Goal: Task Accomplishment & Management: Manage account settings

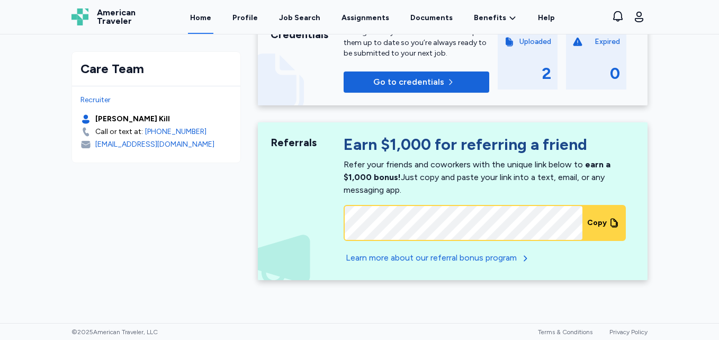
scroll to position [405, 0]
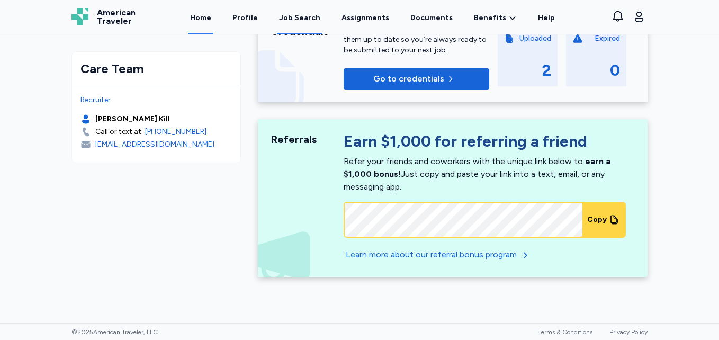
click at [301, 20] on div "Job Search" at bounding box center [299, 18] width 41 height 11
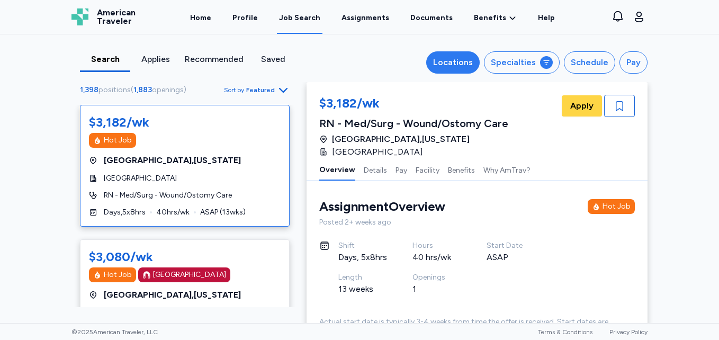
click at [452, 64] on div "Locations" at bounding box center [453, 62] width 40 height 13
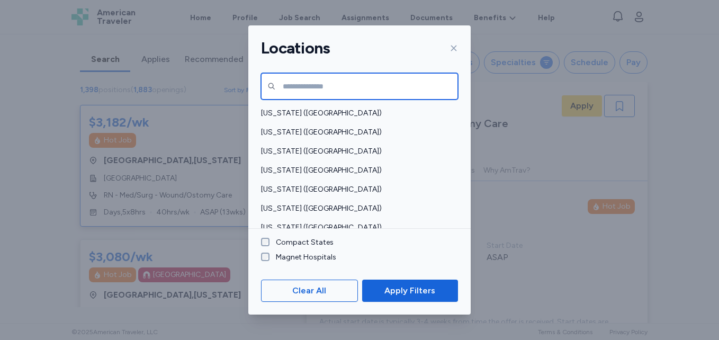
click at [312, 85] on input "text" at bounding box center [359, 86] width 197 height 26
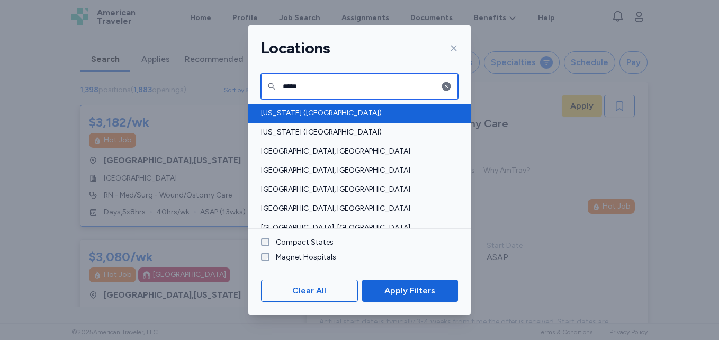
type input "*****"
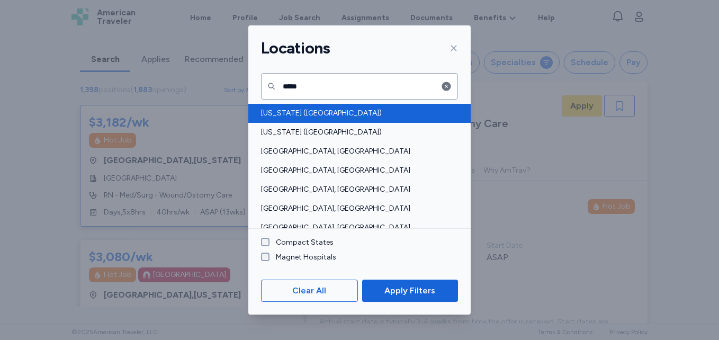
click at [311, 116] on span "[US_STATE] ([GEOGRAPHIC_DATA])" at bounding box center [356, 113] width 191 height 11
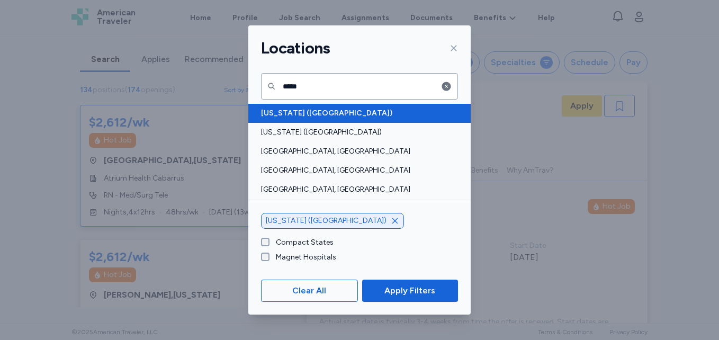
scroll to position [1, 0]
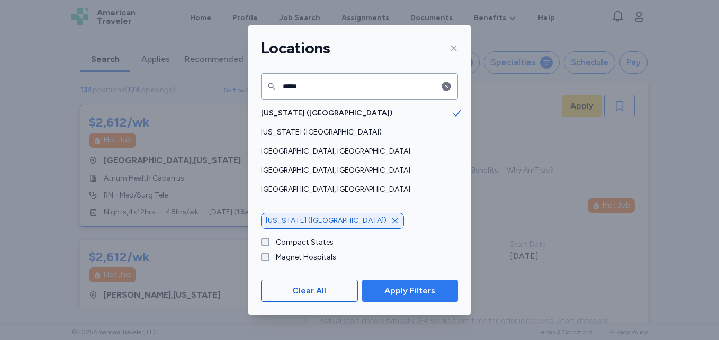
click at [412, 289] on span "Apply Filters" at bounding box center [409, 290] width 51 height 13
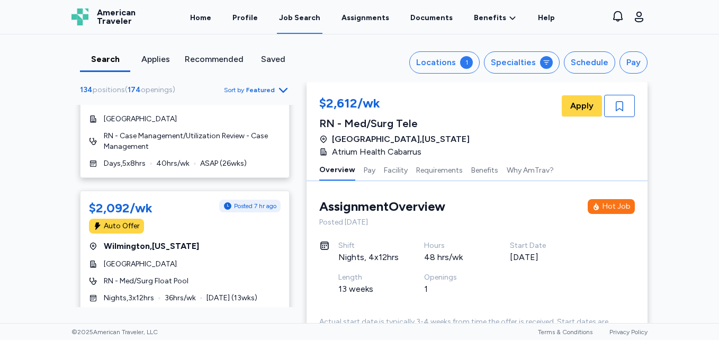
scroll to position [4160, 0]
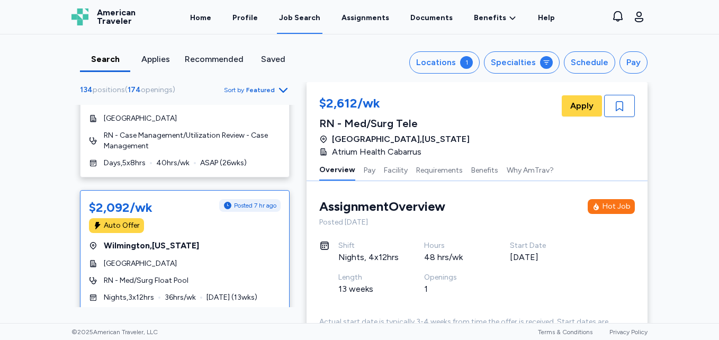
click at [124, 212] on div "$2,092/wk Posted 7 hr ago Auto Offer [GEOGRAPHIC_DATA] , [US_STATE] [GEOGRAPHIC…" at bounding box center [185, 251] width 210 height 122
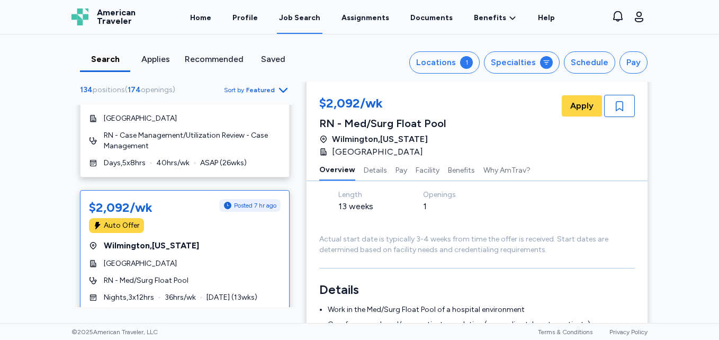
scroll to position [84, 0]
click at [578, 103] on span "Apply" at bounding box center [581, 106] width 23 height 13
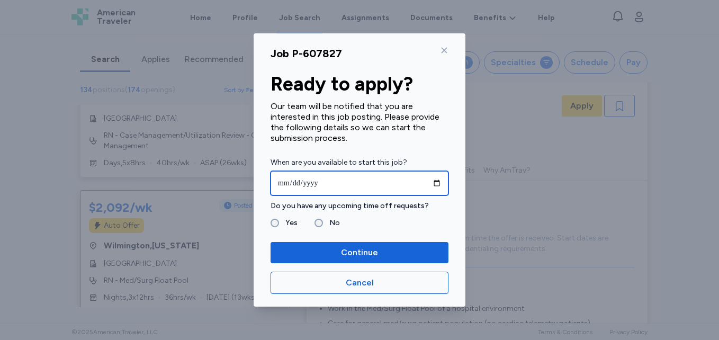
click at [430, 184] on input "date" at bounding box center [360, 183] width 178 height 24
click at [323, 183] on input "date" at bounding box center [360, 183] width 178 height 24
click at [435, 184] on input "date" at bounding box center [360, 183] width 178 height 24
type input "**********"
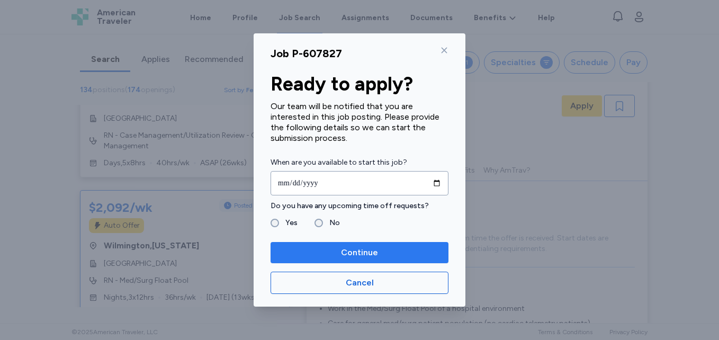
click at [321, 253] on span "Continue" at bounding box center [359, 252] width 161 height 13
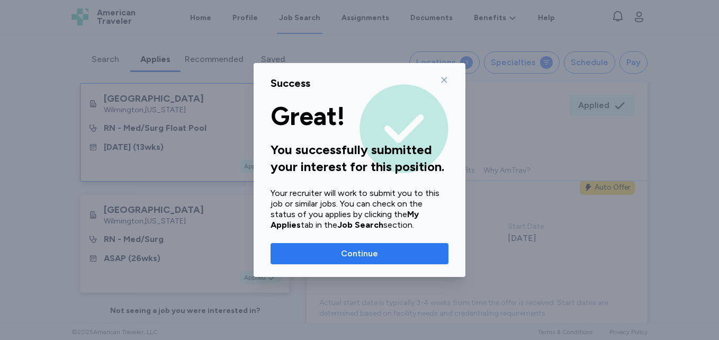
click at [356, 257] on span "Continue" at bounding box center [359, 253] width 37 height 13
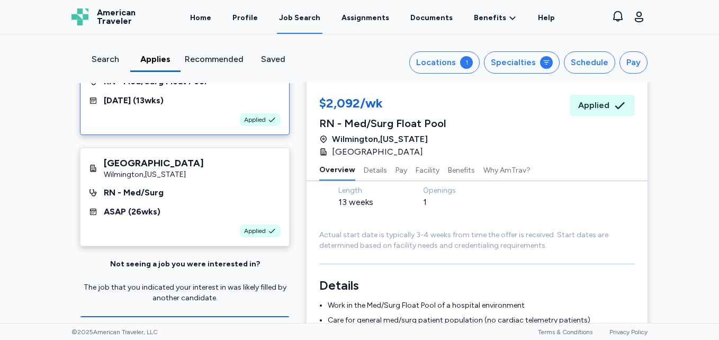
scroll to position [98, 0]
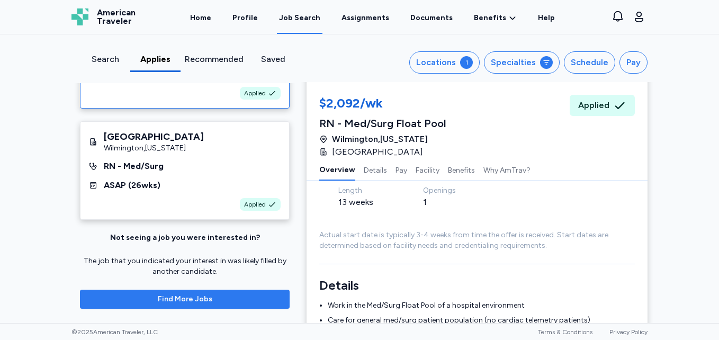
click at [93, 297] on span "Find More Jobs" at bounding box center [184, 299] width 193 height 11
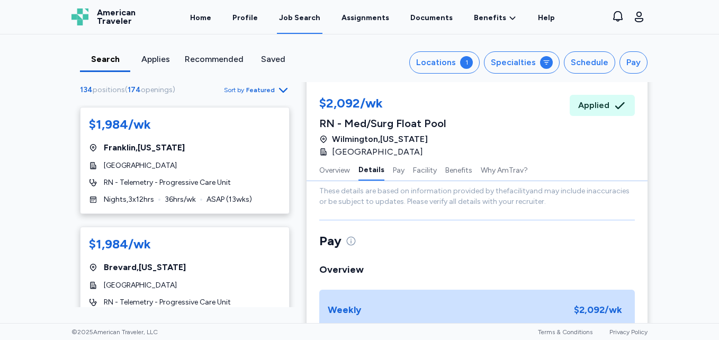
scroll to position [6502, 0]
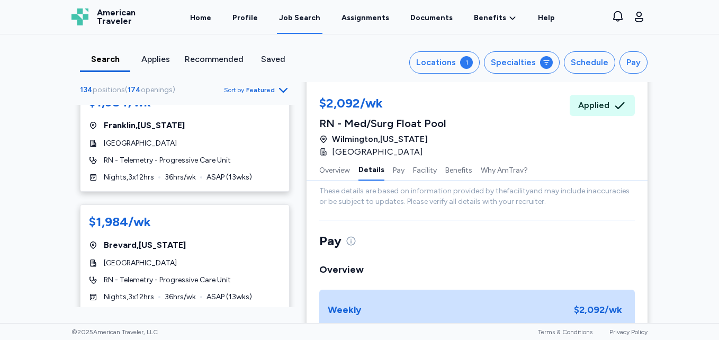
click at [277, 324] on icon "Go to next 50 jobs" at bounding box center [283, 330] width 13 height 13
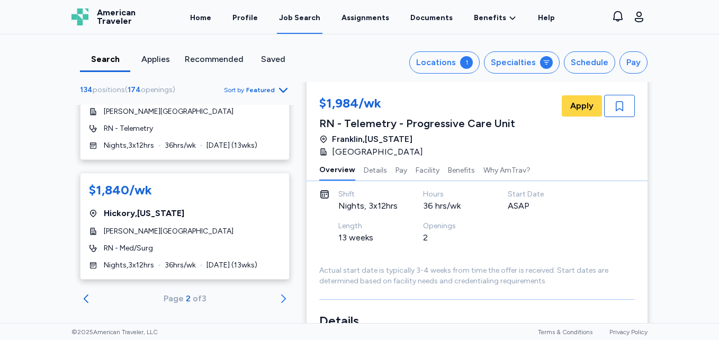
scroll to position [6366, 0]
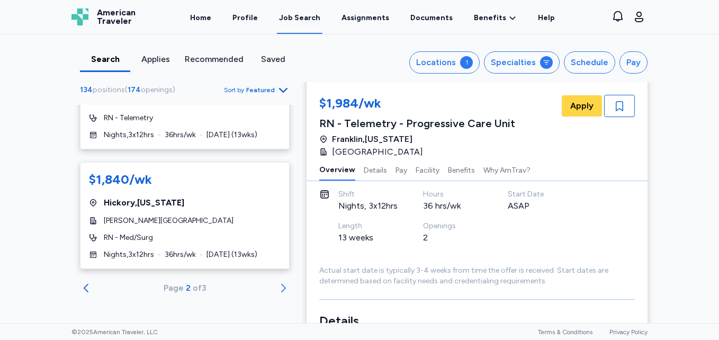
click at [277, 292] on icon "Go to next 50 jobs" at bounding box center [283, 288] width 13 height 13
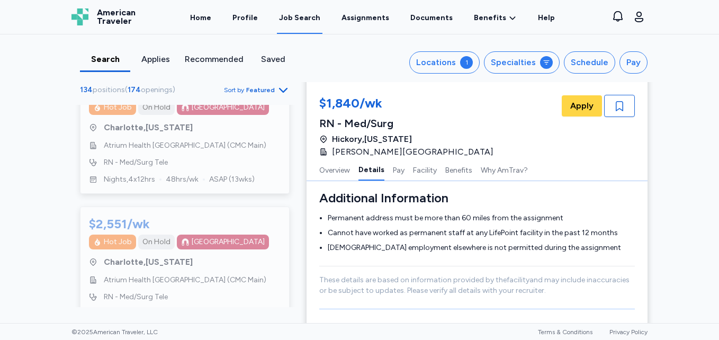
scroll to position [1854, 0]
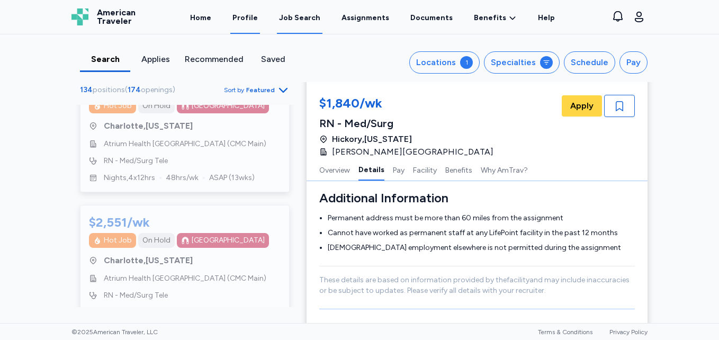
click at [253, 19] on link "Profile" at bounding box center [245, 17] width 30 height 33
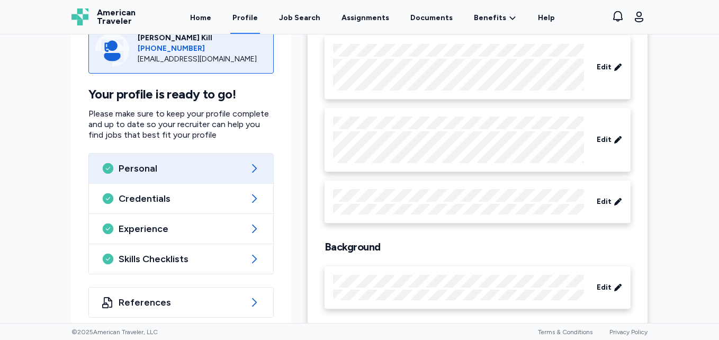
scroll to position [121, 0]
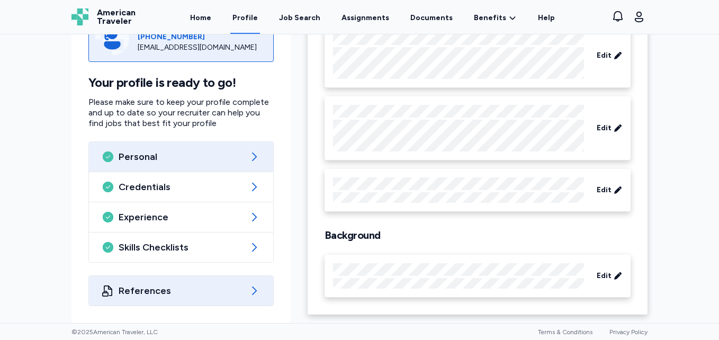
click at [105, 287] on icon at bounding box center [107, 290] width 10 height 11
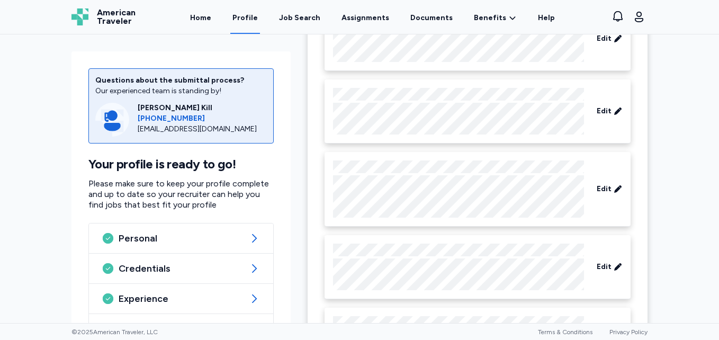
scroll to position [156, 0]
click at [602, 102] on div "Edit" at bounding box center [610, 109] width 34 height 19
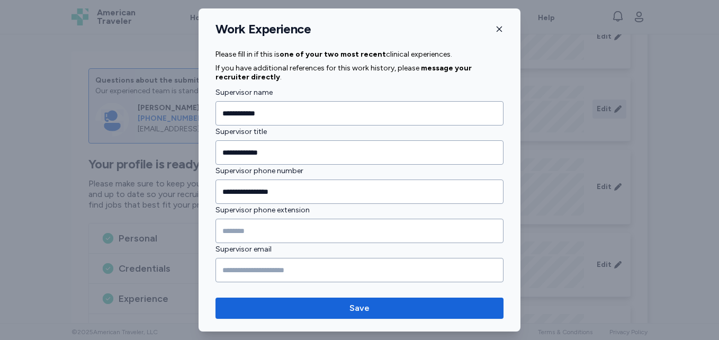
scroll to position [1279, 0]
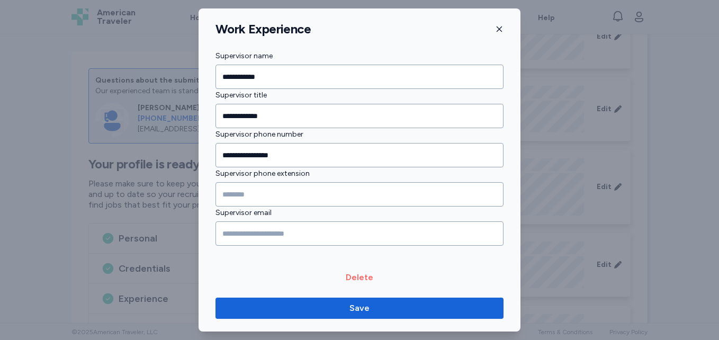
click at [352, 279] on span "Delete" at bounding box center [360, 277] width 28 height 13
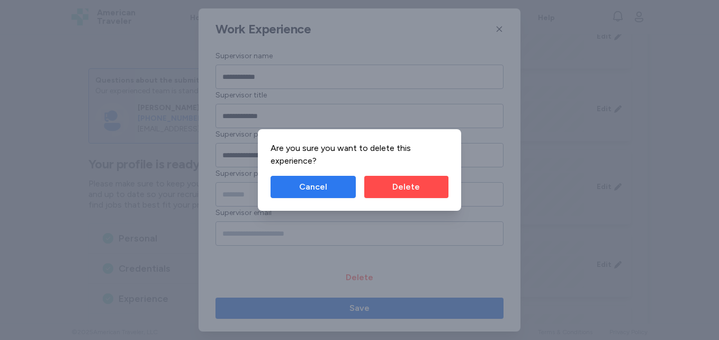
click at [320, 188] on span "Cancel" at bounding box center [313, 187] width 28 height 13
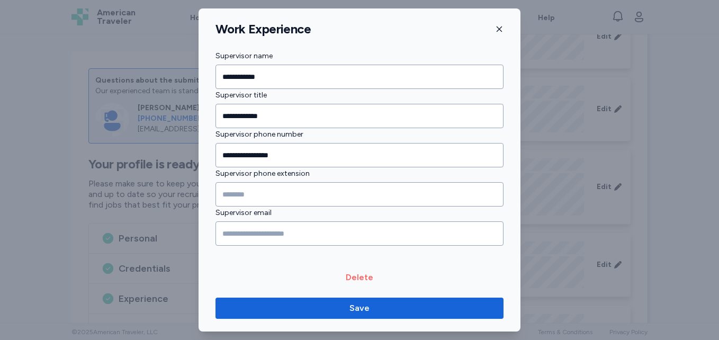
click at [358, 277] on span "Delete" at bounding box center [360, 277] width 28 height 13
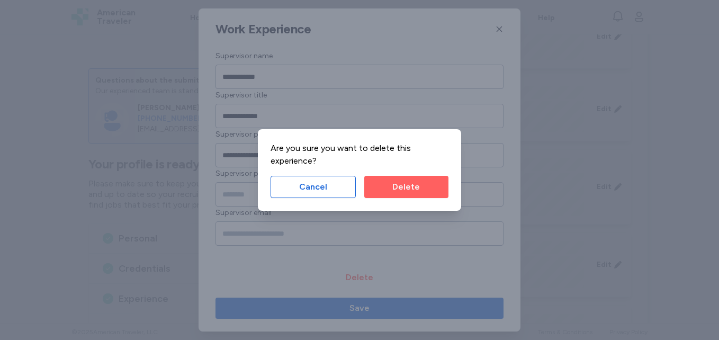
click at [384, 194] on button "Delete" at bounding box center [406, 187] width 84 height 22
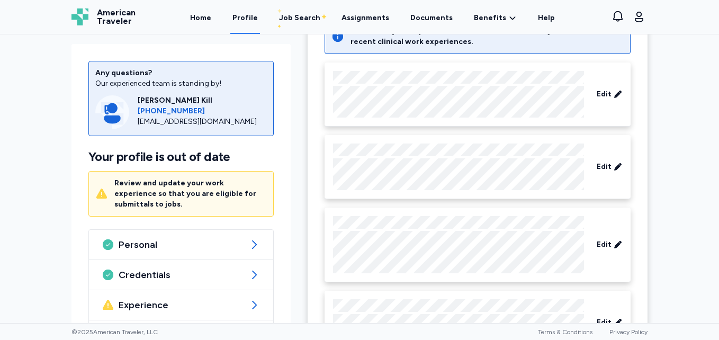
scroll to position [92, 0]
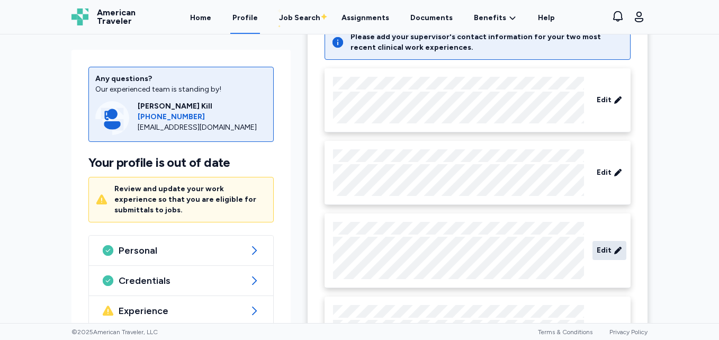
click at [600, 247] on span "Edit" at bounding box center [604, 250] width 15 height 11
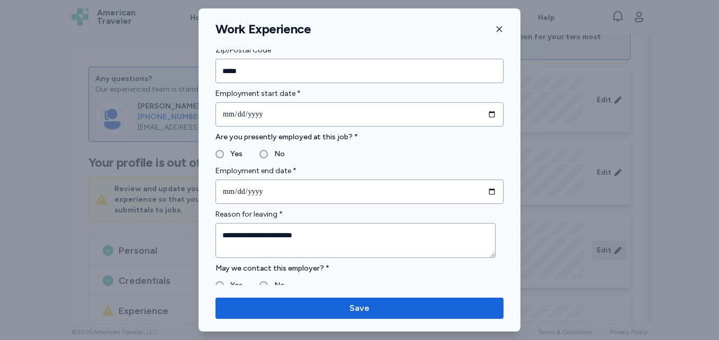
scroll to position [354, 0]
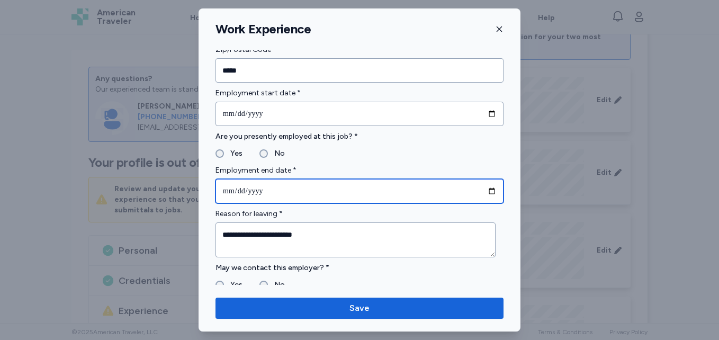
click at [486, 187] on input "**********" at bounding box center [360, 191] width 288 height 24
type input "**********"
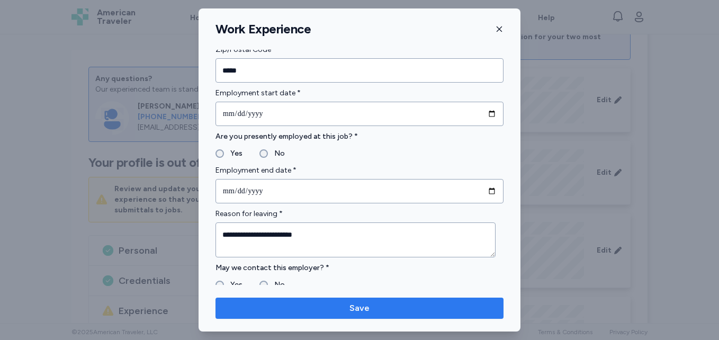
click at [385, 306] on span "Save" at bounding box center [359, 308] width 271 height 13
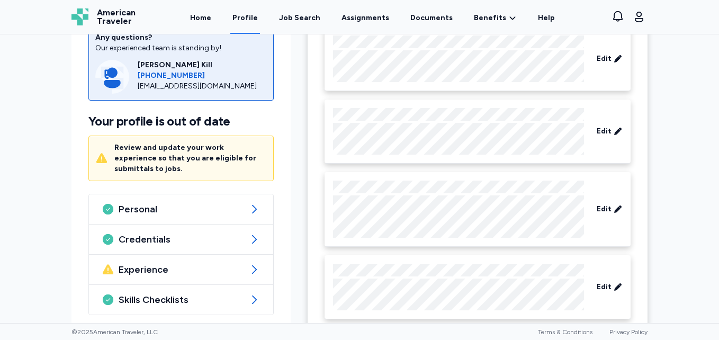
scroll to position [146, 0]
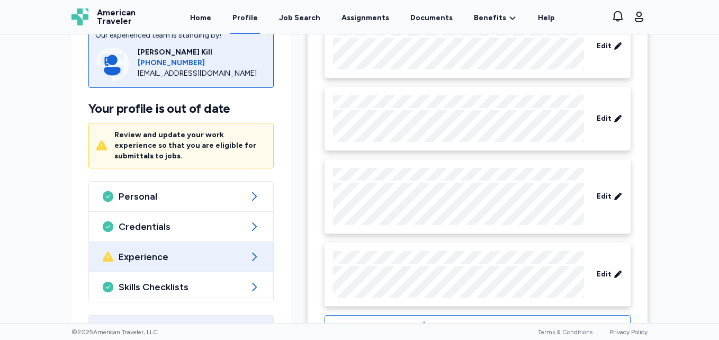
click at [127, 258] on span "Experience" at bounding box center [181, 256] width 125 height 13
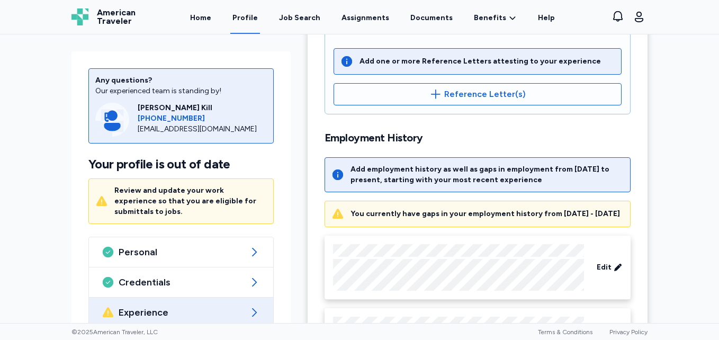
scroll to position [348, 0]
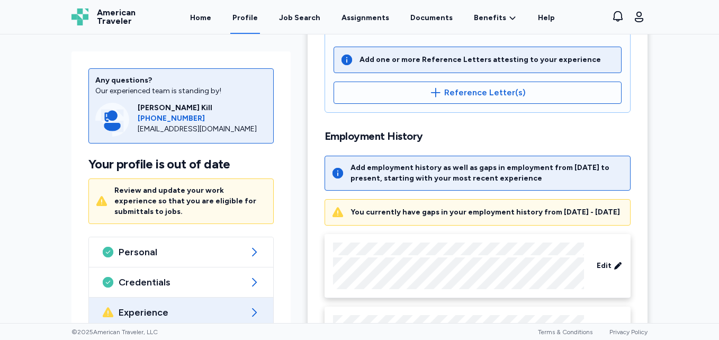
click at [351, 212] on div "You currently have gaps in your employment history from [DATE] - [DATE]" at bounding box center [486, 212] width 270 height 11
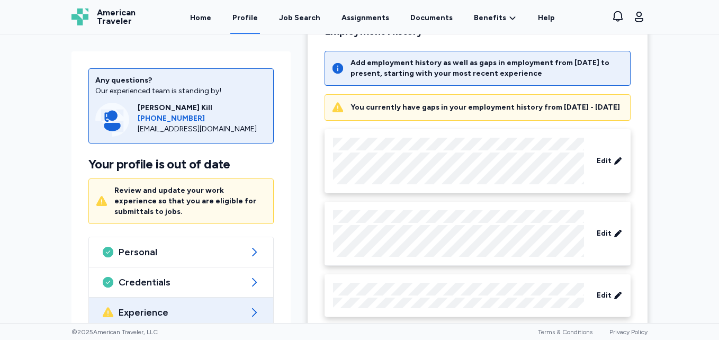
scroll to position [450, 0]
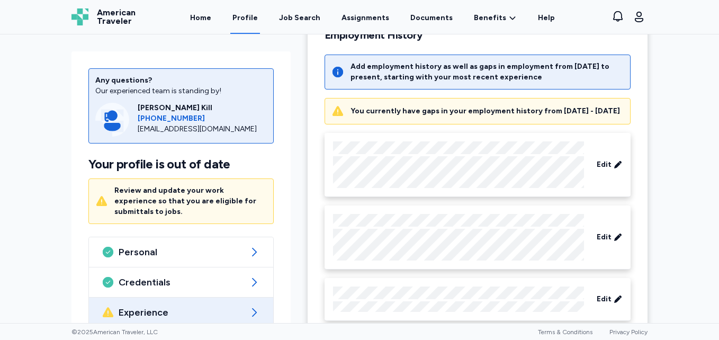
click at [397, 124] on div "You currently have gaps in your employment history from [DATE] - [DATE]" at bounding box center [478, 111] width 306 height 26
click at [407, 116] on div "You currently have gaps in your employment history from [DATE] - [DATE]" at bounding box center [486, 111] width 270 height 11
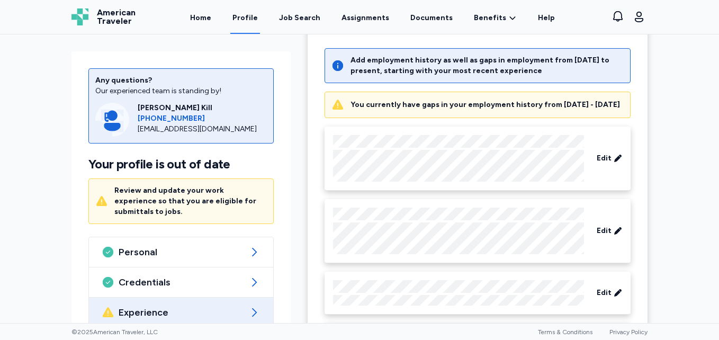
scroll to position [496, 0]
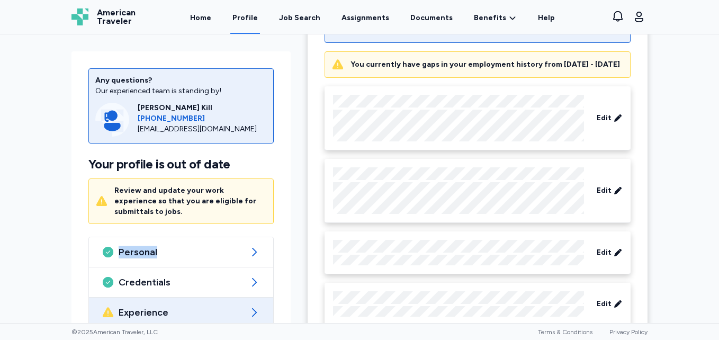
click at [49, 213] on div "Any questions? Our experienced team is standing by! [PERSON_NAME] Kill [PHONE_N…" at bounding box center [359, 178] width 719 height 289
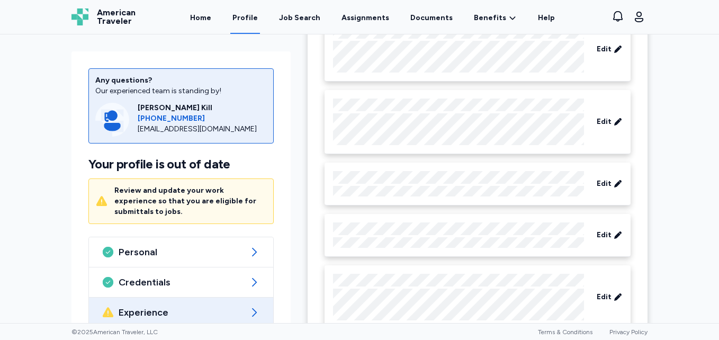
scroll to position [563, 0]
click at [599, 191] on span "Edit" at bounding box center [604, 186] width 15 height 11
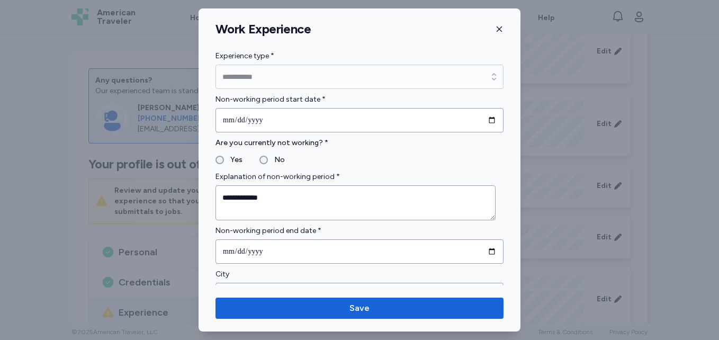
click at [496, 31] on icon "button" at bounding box center [499, 29] width 8 height 8
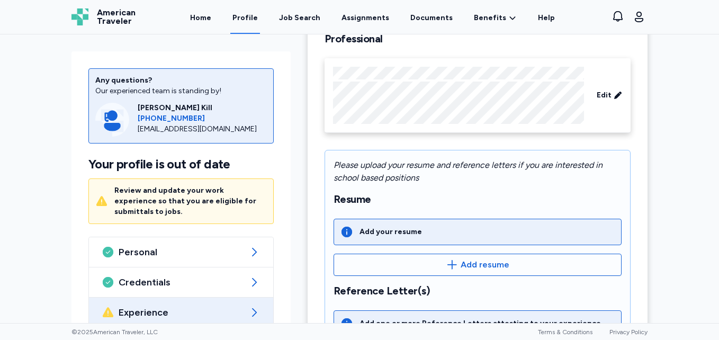
scroll to position [0, 0]
